Goal: Check status: Check status

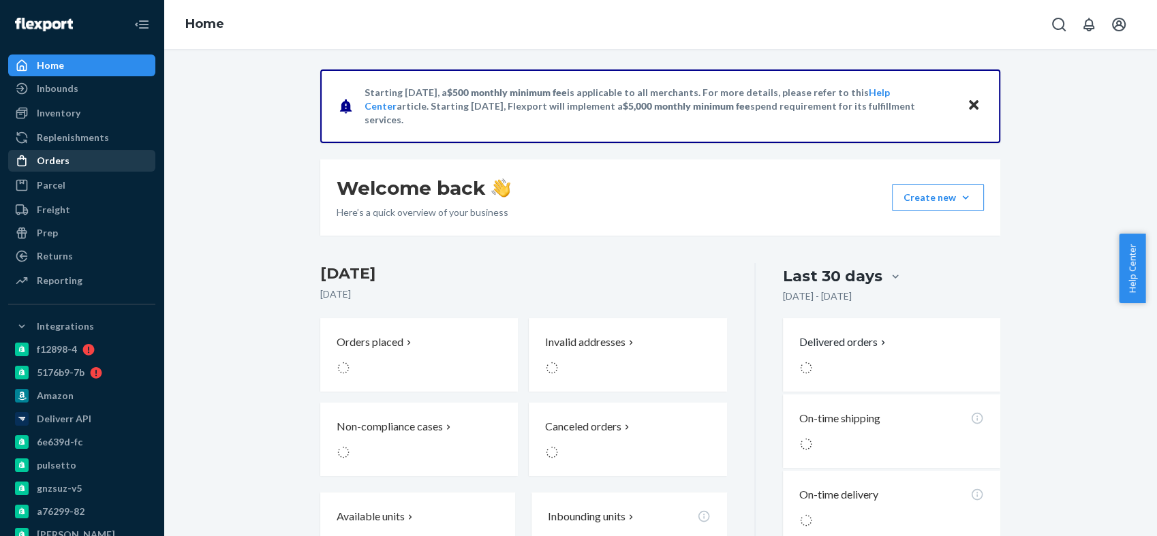
click at [80, 162] on div "Orders" at bounding box center [82, 160] width 145 height 19
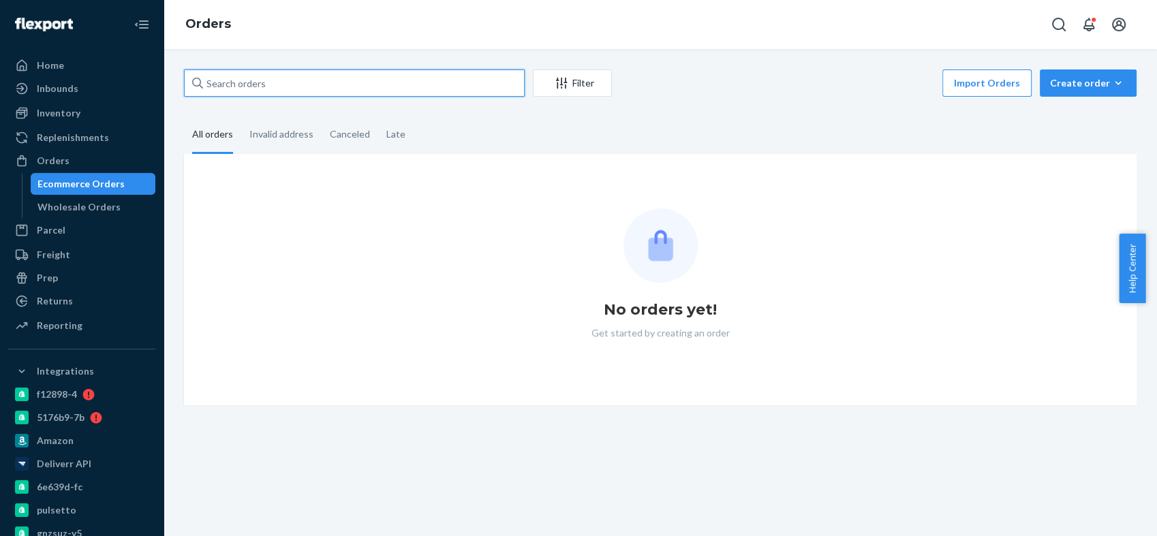
click at [297, 82] on input "text" at bounding box center [354, 83] width 341 height 27
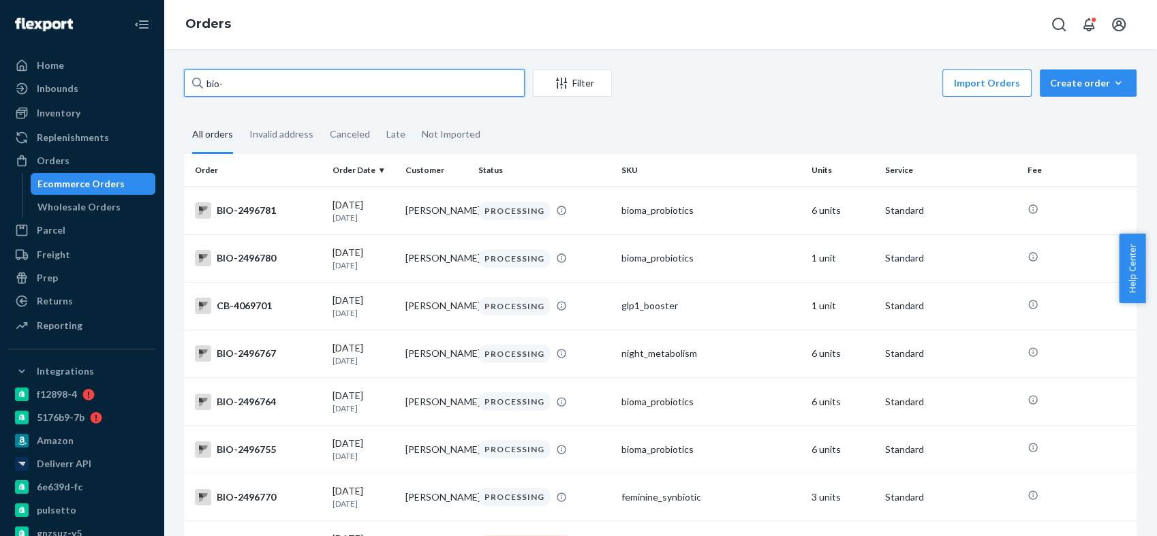
paste input "2448983"
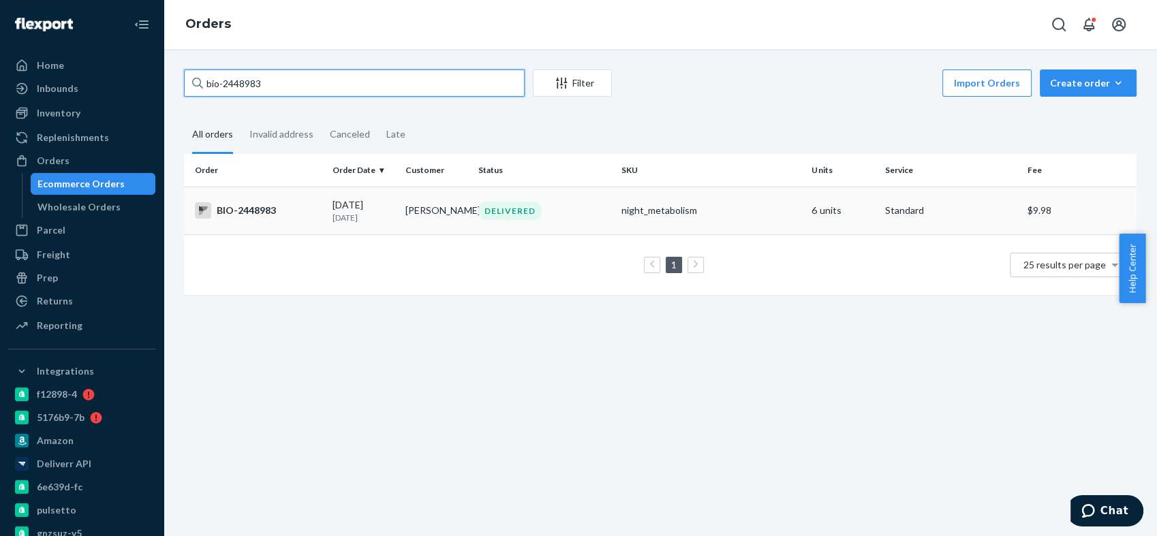
type input "bio-2448983"
click at [264, 210] on div "BIO-2448983" at bounding box center [258, 210] width 127 height 16
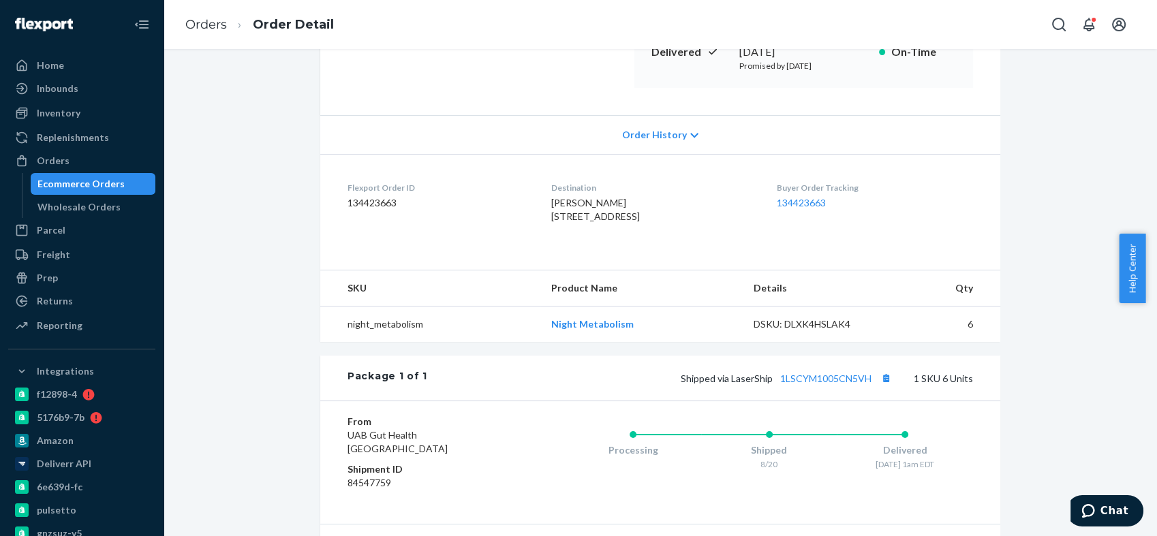
scroll to position [378, 0]
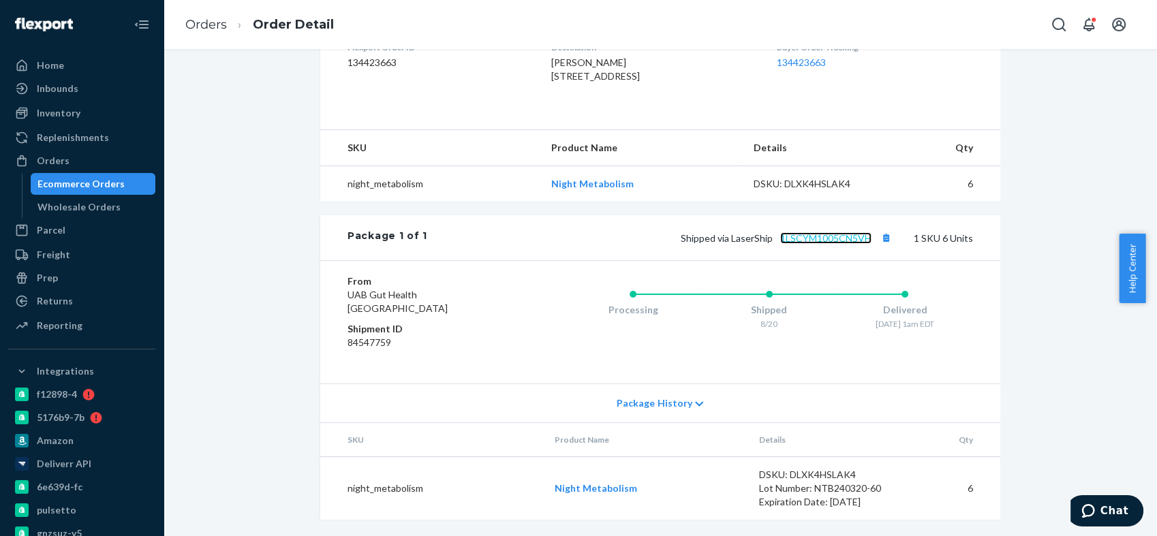
click at [819, 244] on link "1LSCYM1005CN5VH" at bounding box center [825, 238] width 91 height 12
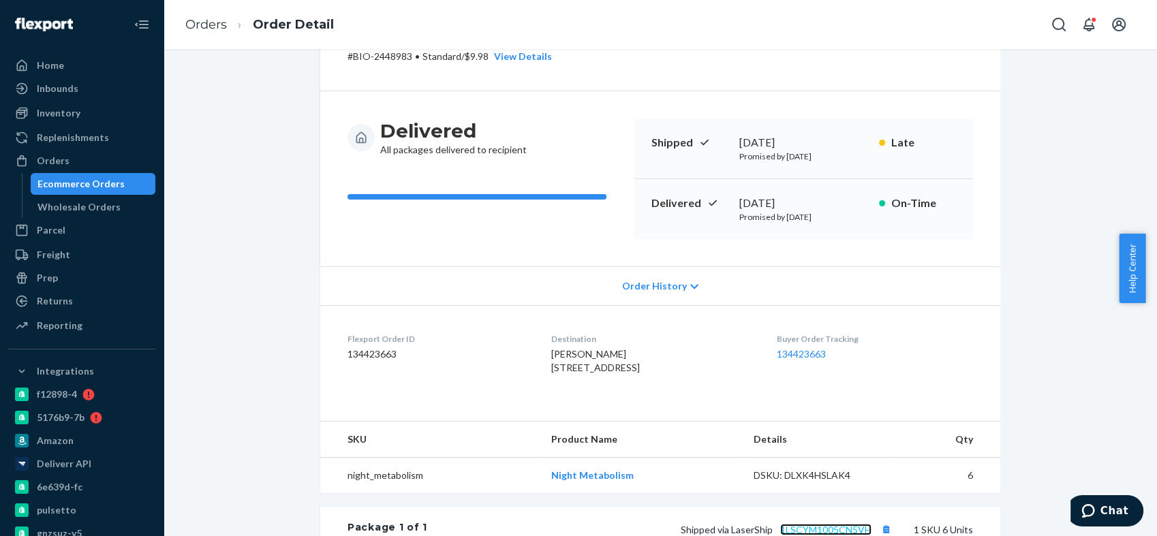
scroll to position [0, 0]
